Goal: Communication & Community: Ask a question

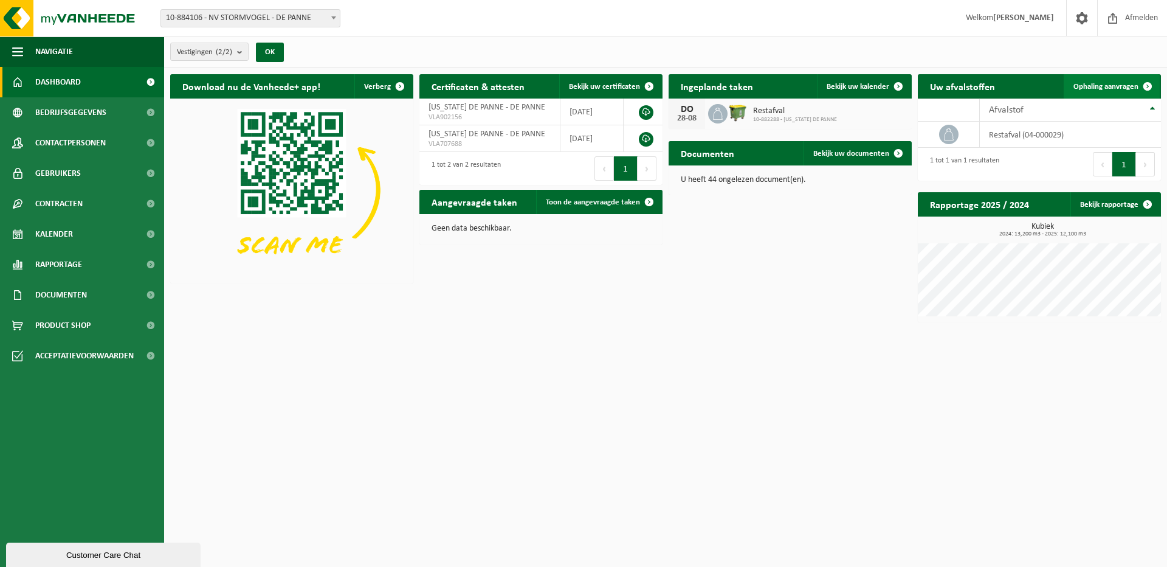
click at [1112, 83] on span "Ophaling aanvragen" at bounding box center [1105, 87] width 65 height 8
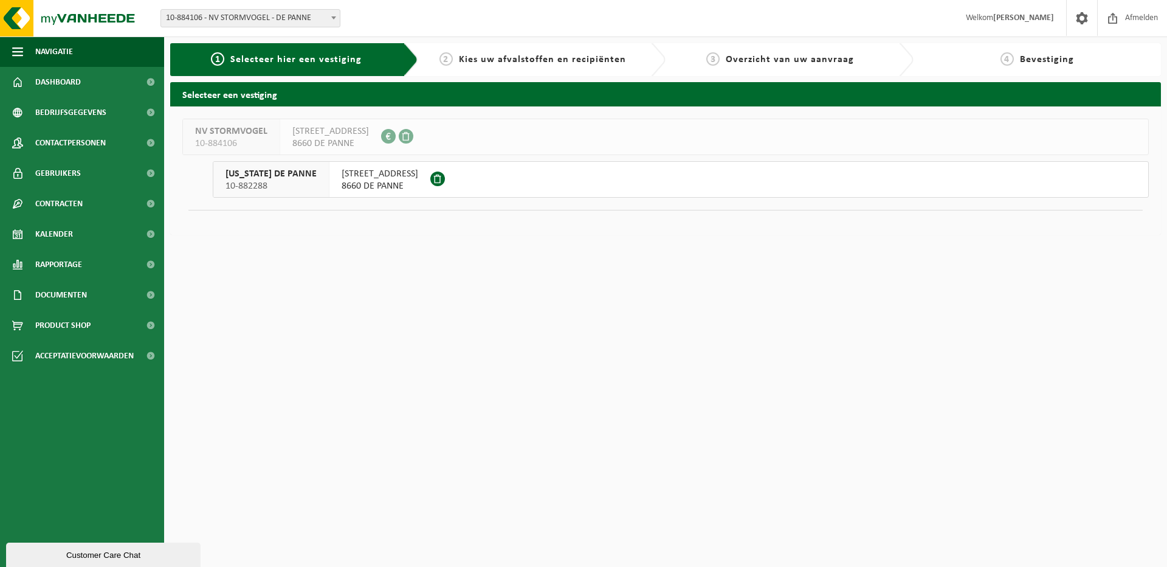
click at [364, 174] on span "ZEEDIJK 37" at bounding box center [380, 174] width 77 height 12
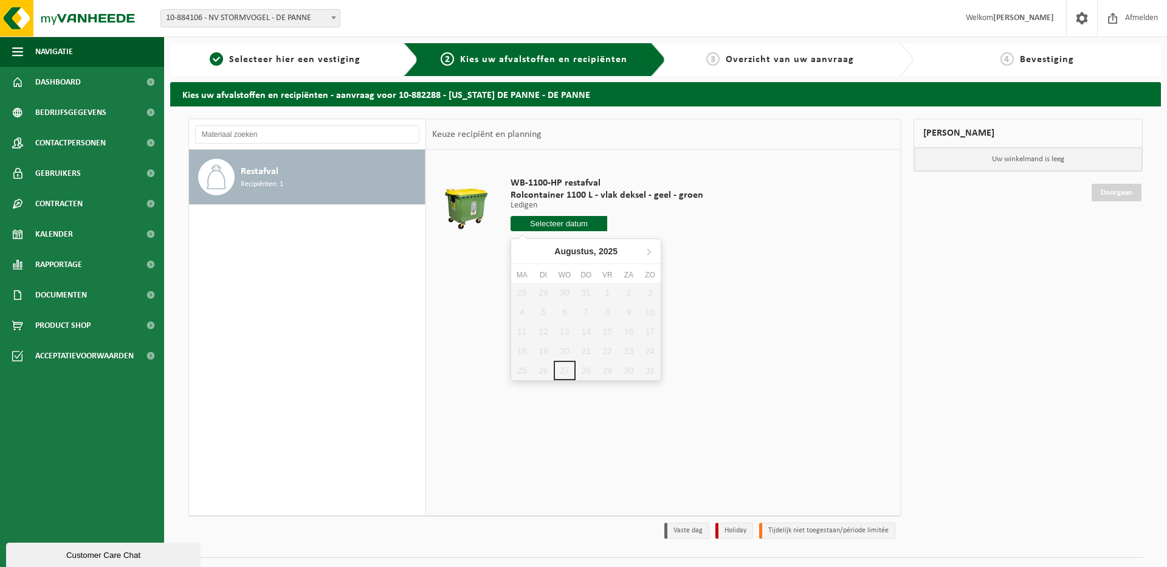
click at [562, 221] on input "text" at bounding box center [559, 223] width 97 height 15
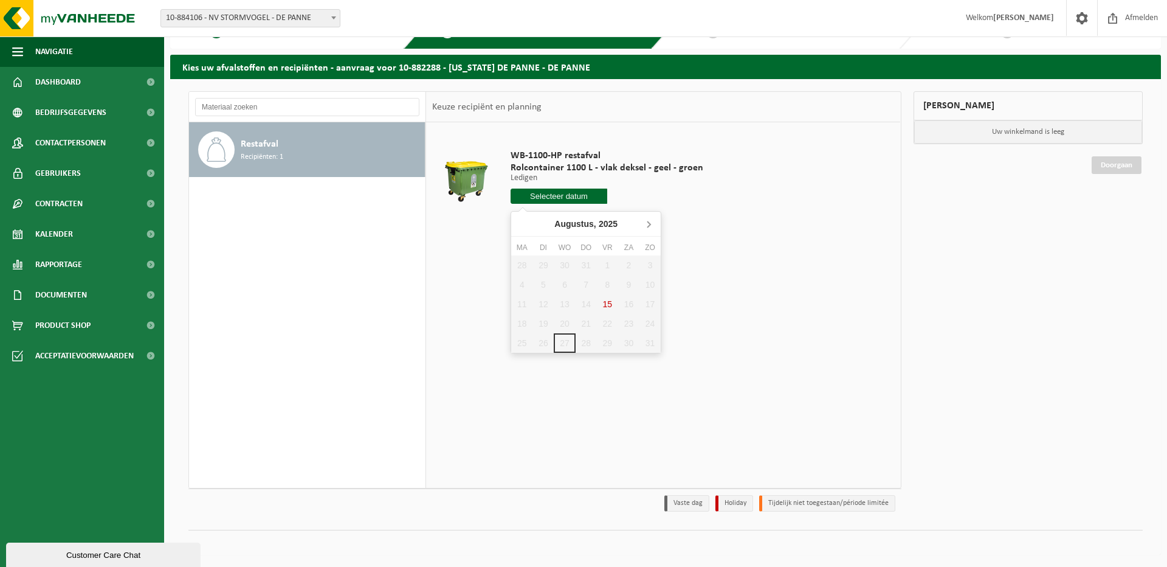
click at [650, 222] on icon at bounding box center [648, 223] width 19 height 19
click at [520, 222] on icon at bounding box center [523, 223] width 19 height 19
click at [64, 138] on span "Contactpersonen" at bounding box center [70, 143] width 71 height 30
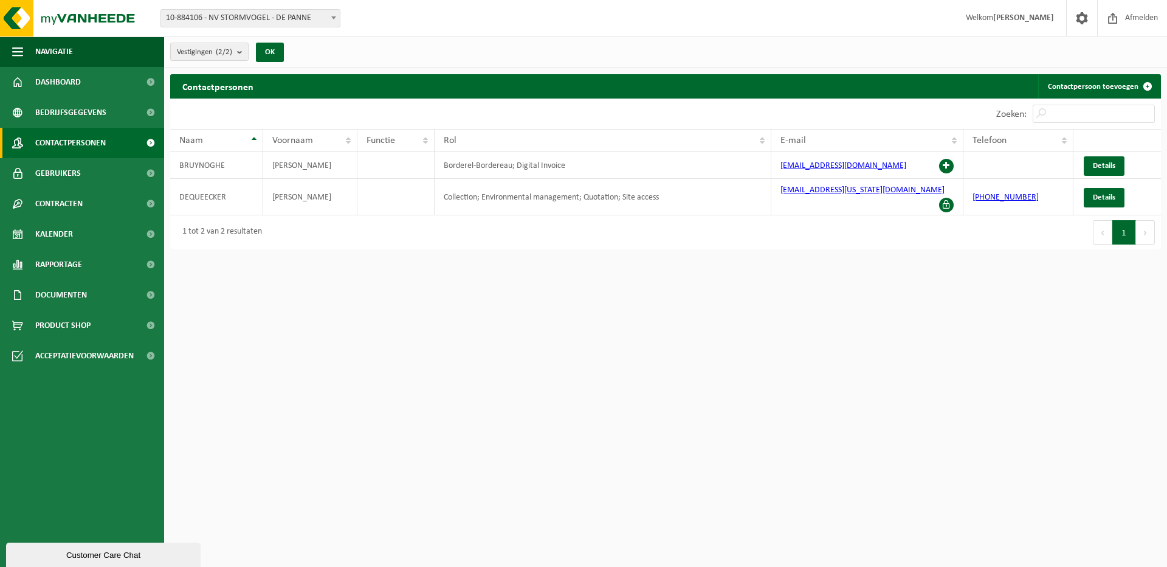
click at [73, 554] on div "Customer Care Chat" at bounding box center [103, 554] width 176 height 9
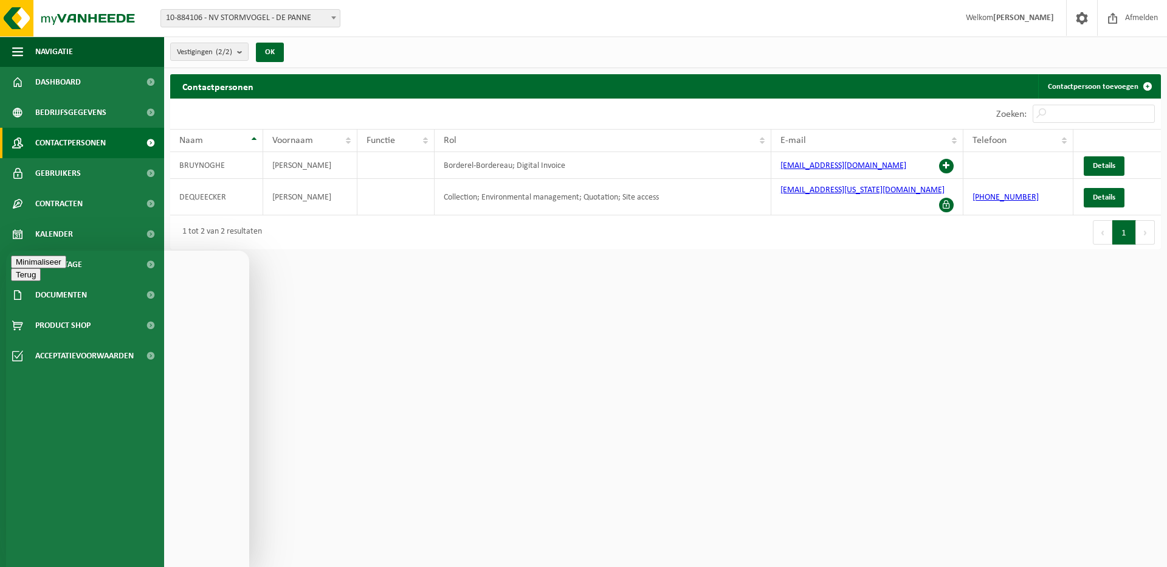
click at [6, 250] on textarea at bounding box center [6, 250] width 0 height 0
type textarea "Beste, kunnen we nog een ophaling vast zetten voor morgen 28/8, nv [STREET_ADDR…"
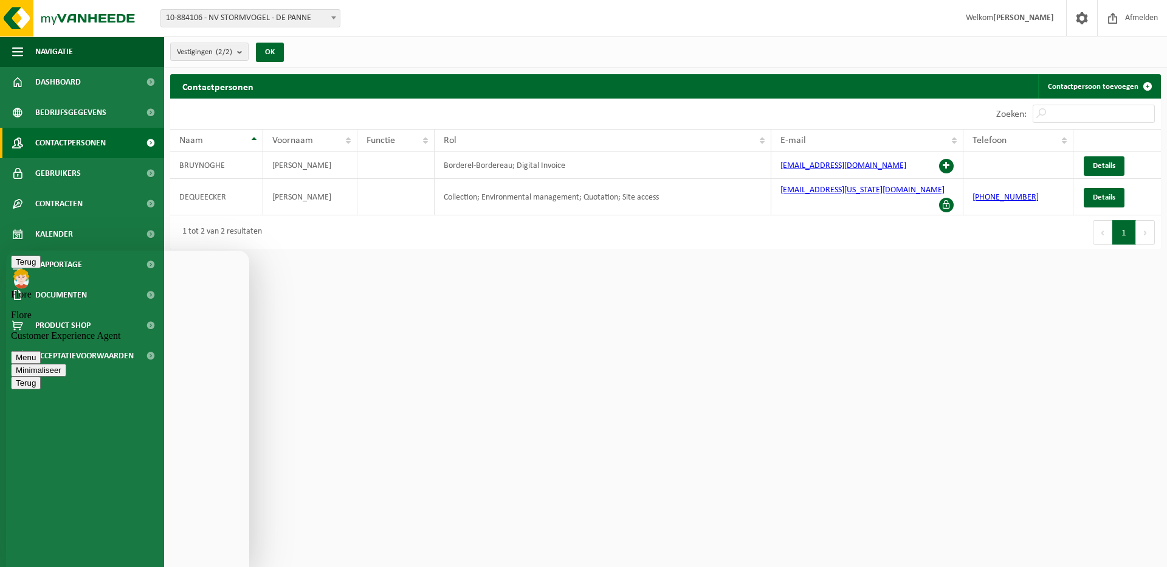
type textarea "dankjewel !"
